Goal: Information Seeking & Learning: Understand process/instructions

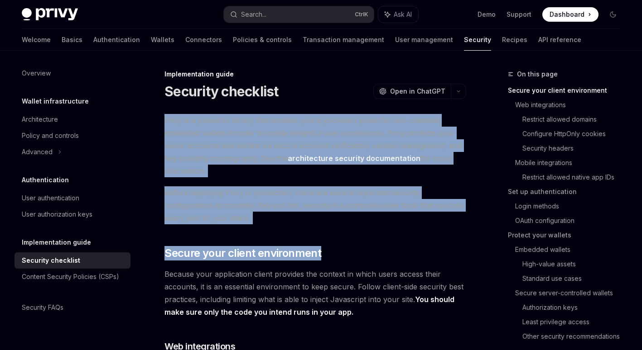
drag, startPoint x: 164, startPoint y: 114, endPoint x: 436, endPoint y: 228, distance: 295.1
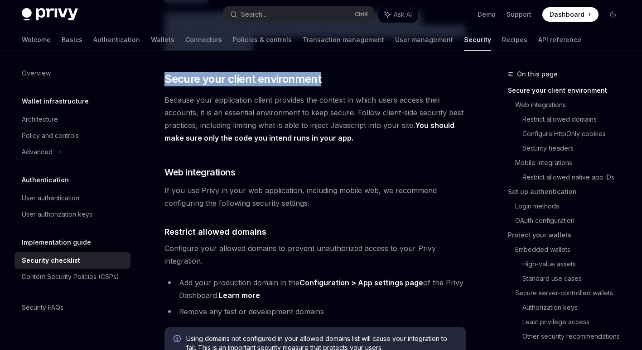
scroll to position [226, 0]
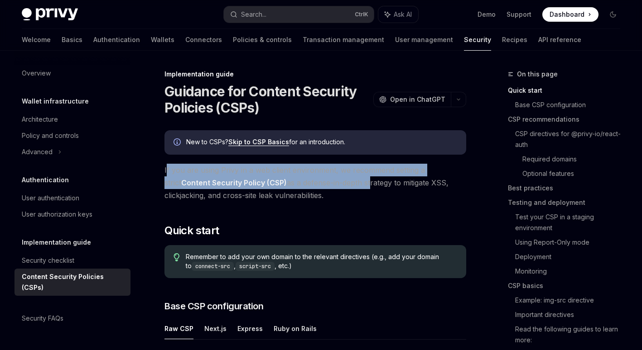
drag, startPoint x: 192, startPoint y: 165, endPoint x: 352, endPoint y: 177, distance: 160.7
click at [352, 177] on span "If you are using Privy in a web client environment, we recommend setting a stri…" at bounding box center [315, 183] width 302 height 38
drag, startPoint x: 352, startPoint y: 177, endPoint x: 300, endPoint y: 8, distance: 176.6
click at [352, 177] on span "If you are using Privy in a web client environment, we recommend setting a stri…" at bounding box center [315, 183] width 302 height 38
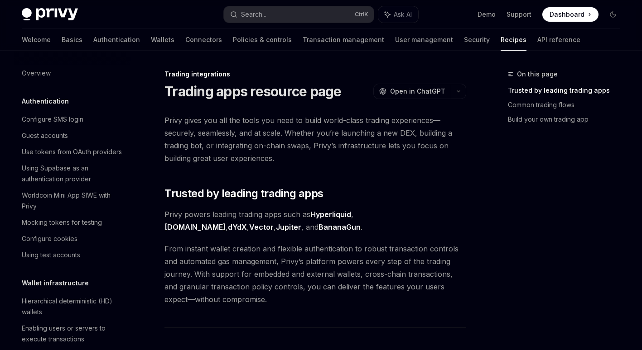
scroll to position [853, 0]
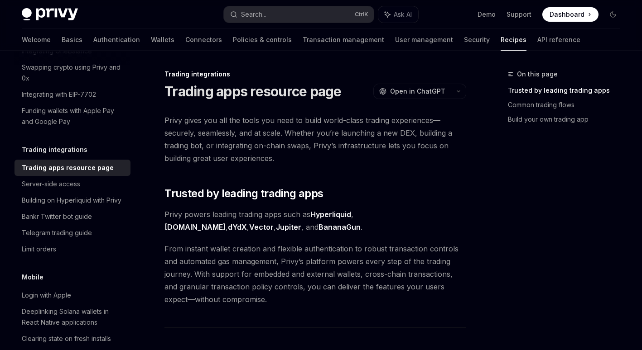
click at [216, 145] on span "Privy gives you all the tools you need to build world-class trading experiences…" at bounding box center [315, 139] width 302 height 51
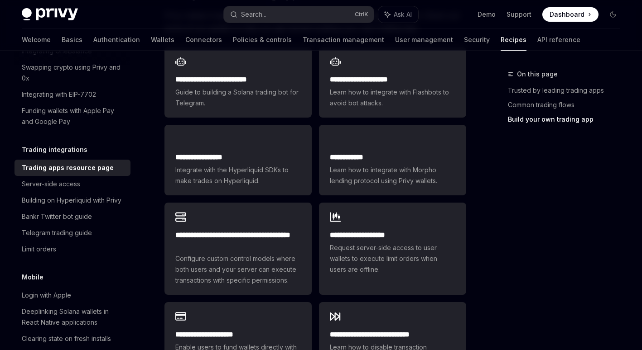
scroll to position [549, 0]
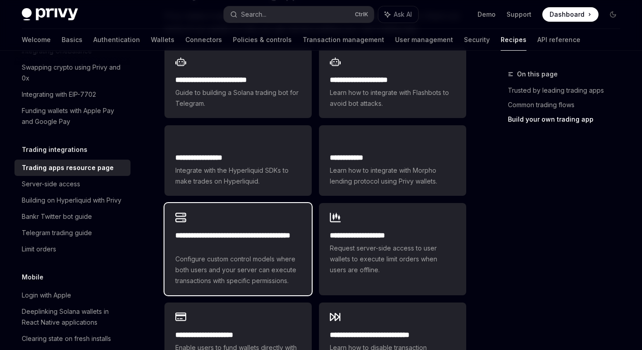
click at [241, 278] on span "Configure custom control models where both users and your server can execute tr…" at bounding box center [237, 270] width 125 height 33
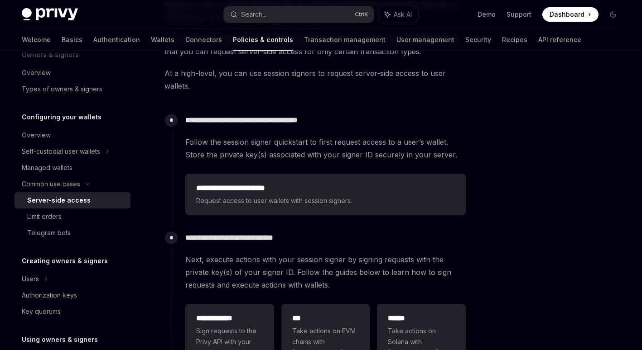
scroll to position [171, 0]
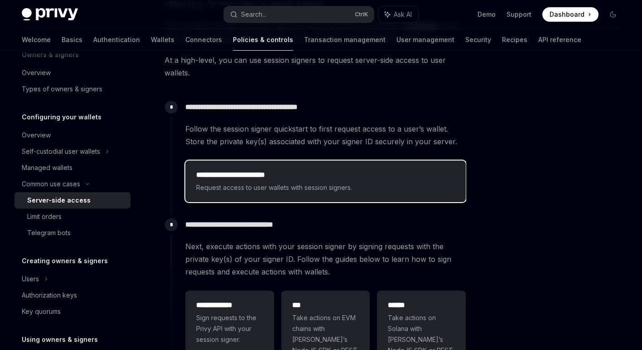
click at [272, 179] on h2 "**********" at bounding box center [325, 175] width 259 height 11
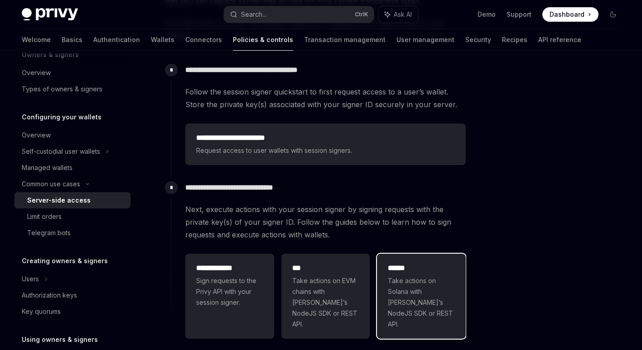
scroll to position [208, 0]
click at [426, 285] on span "Take actions on Solana with [PERSON_NAME]’s NodeJS SDK or REST API." at bounding box center [421, 302] width 67 height 54
type textarea "*"
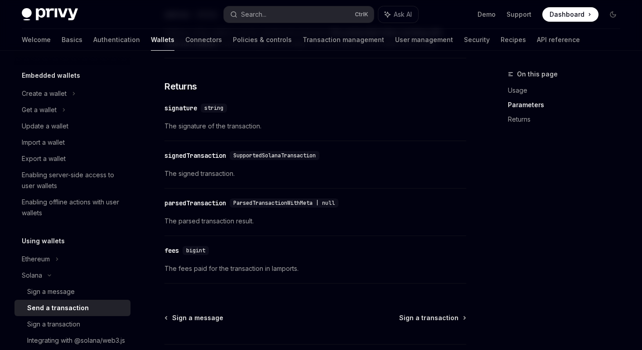
scroll to position [1190, 0]
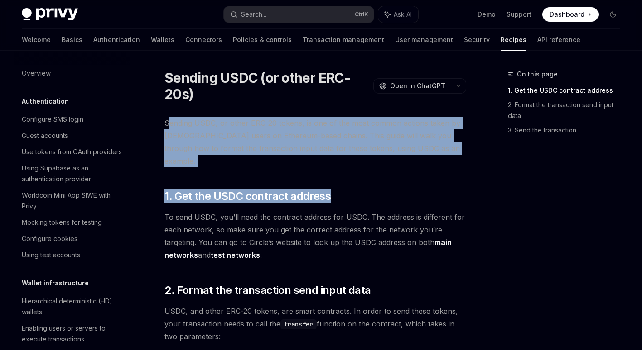
drag, startPoint x: 275, startPoint y: 121, endPoint x: 432, endPoint y: 155, distance: 160.2
drag, startPoint x: 432, startPoint y: 155, endPoint x: 410, endPoint y: 157, distance: 22.3
click at [374, 150] on span "Sending USDC, or other ERC-20 tokens, is one of the most common actions taken b…" at bounding box center [315, 142] width 302 height 51
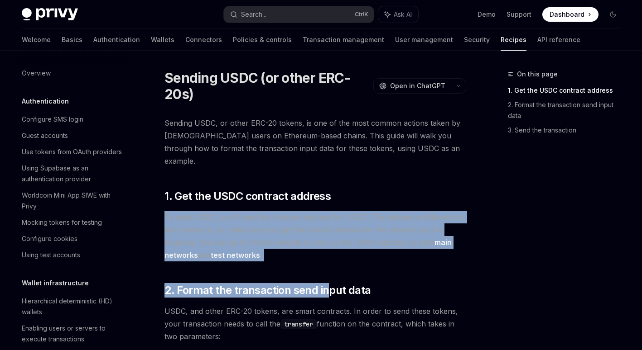
drag, startPoint x: 225, startPoint y: 199, endPoint x: 327, endPoint y: 262, distance: 120.0
